Goal: Navigation & Orientation: Find specific page/section

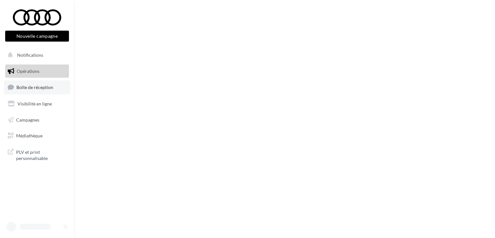
click at [40, 86] on span "Boîte de réception" at bounding box center [34, 86] width 37 height 5
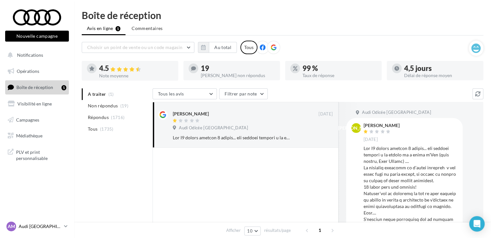
click at [27, 227] on p "Audi [GEOGRAPHIC_DATA]" at bounding box center [40, 226] width 43 height 6
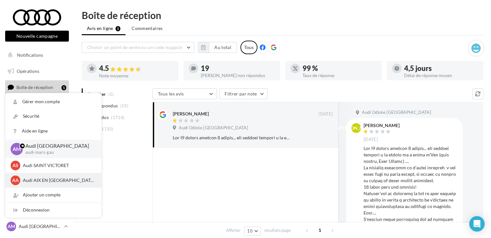
click at [42, 177] on p "Audi AIX EN [GEOGRAPHIC_DATA]" at bounding box center [58, 180] width 71 height 6
